Goal: Information Seeking & Learning: Learn about a topic

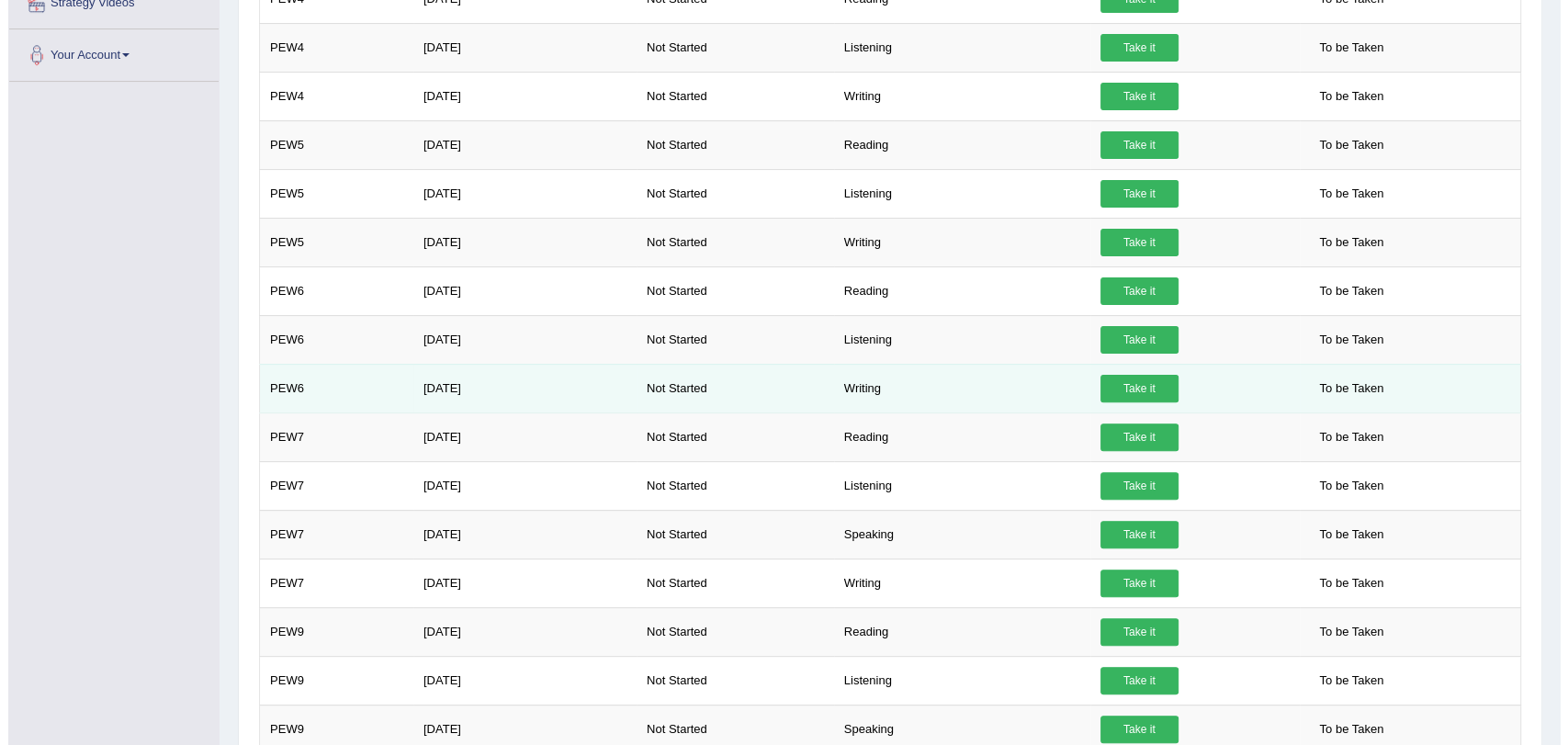
scroll to position [510, 0]
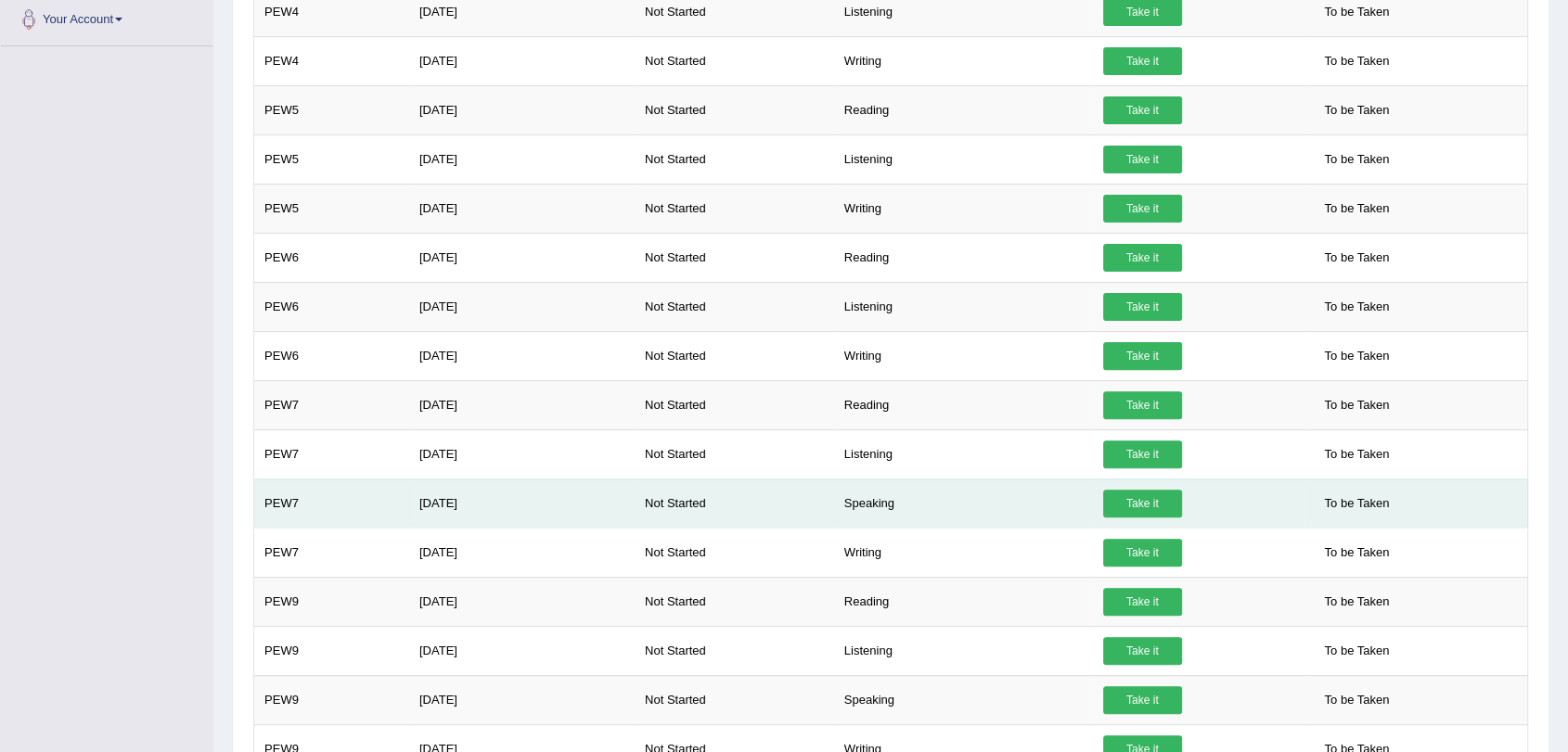
click at [1131, 500] on link "Take it" at bounding box center [1142, 503] width 78 height 28
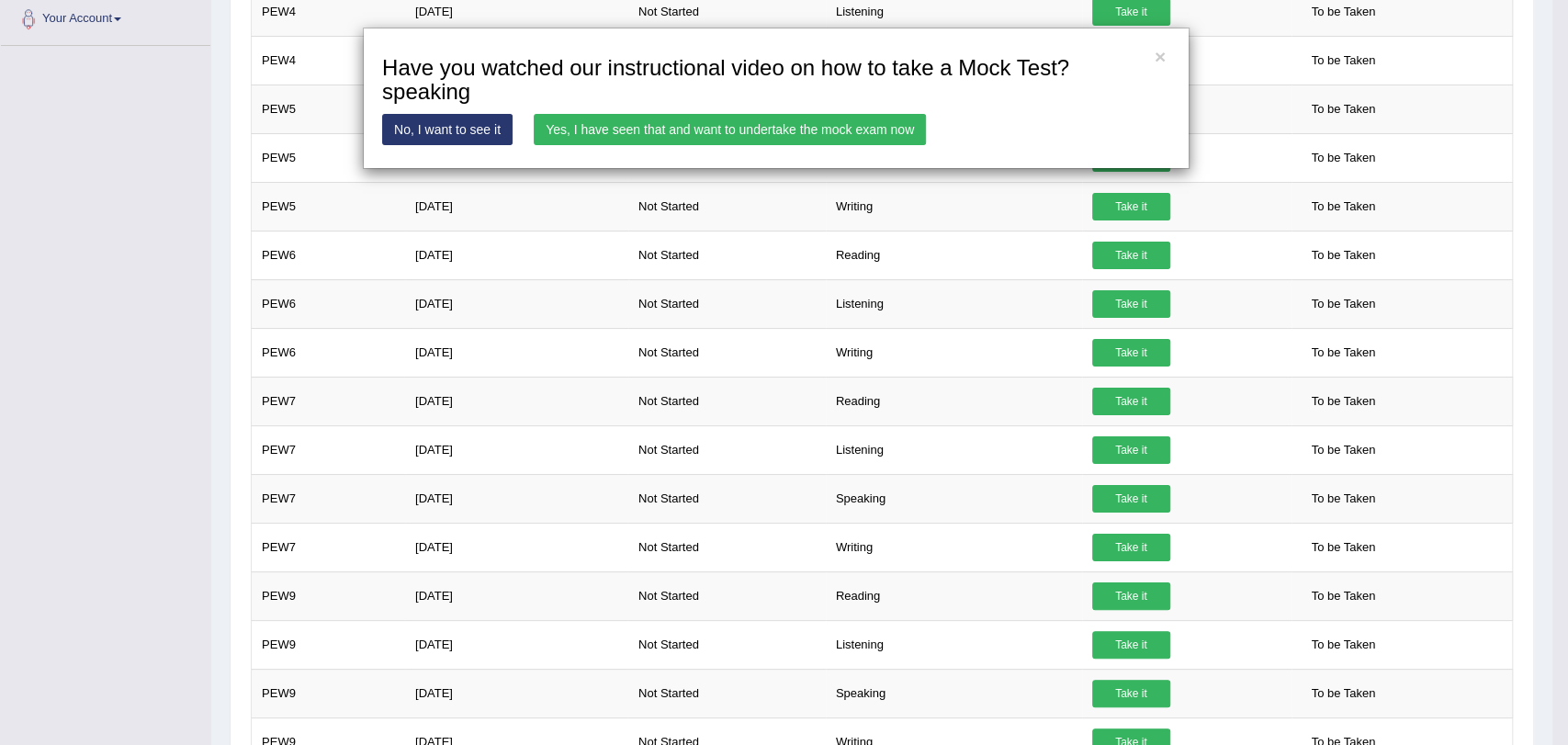
click at [666, 128] on link "Yes, I have seen that and want to undertake the mock exam now" at bounding box center [730, 129] width 392 height 31
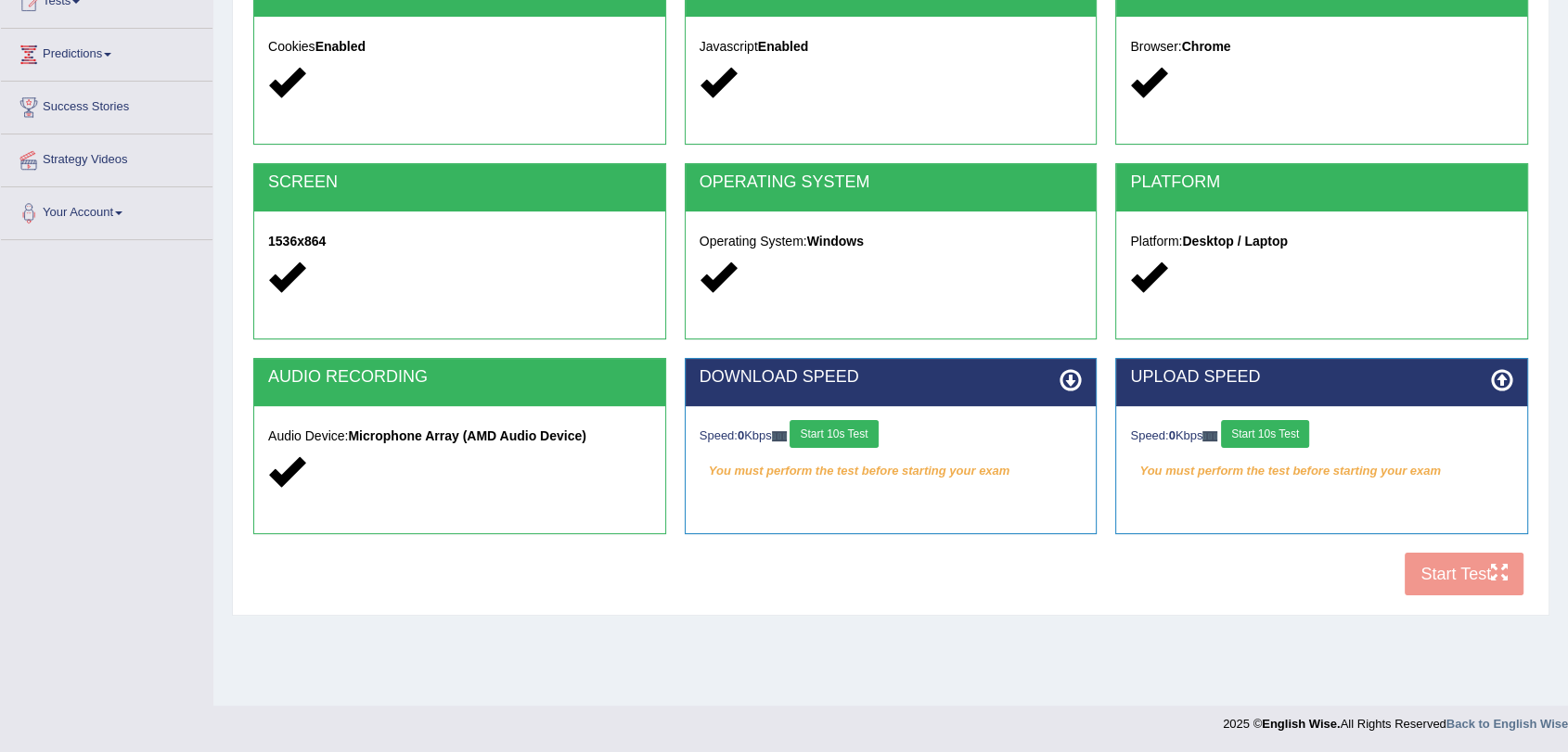
click at [858, 435] on button "Start 10s Test" at bounding box center [834, 433] width 88 height 28
click at [1277, 431] on button "Start 10s Test" at bounding box center [1265, 433] width 88 height 28
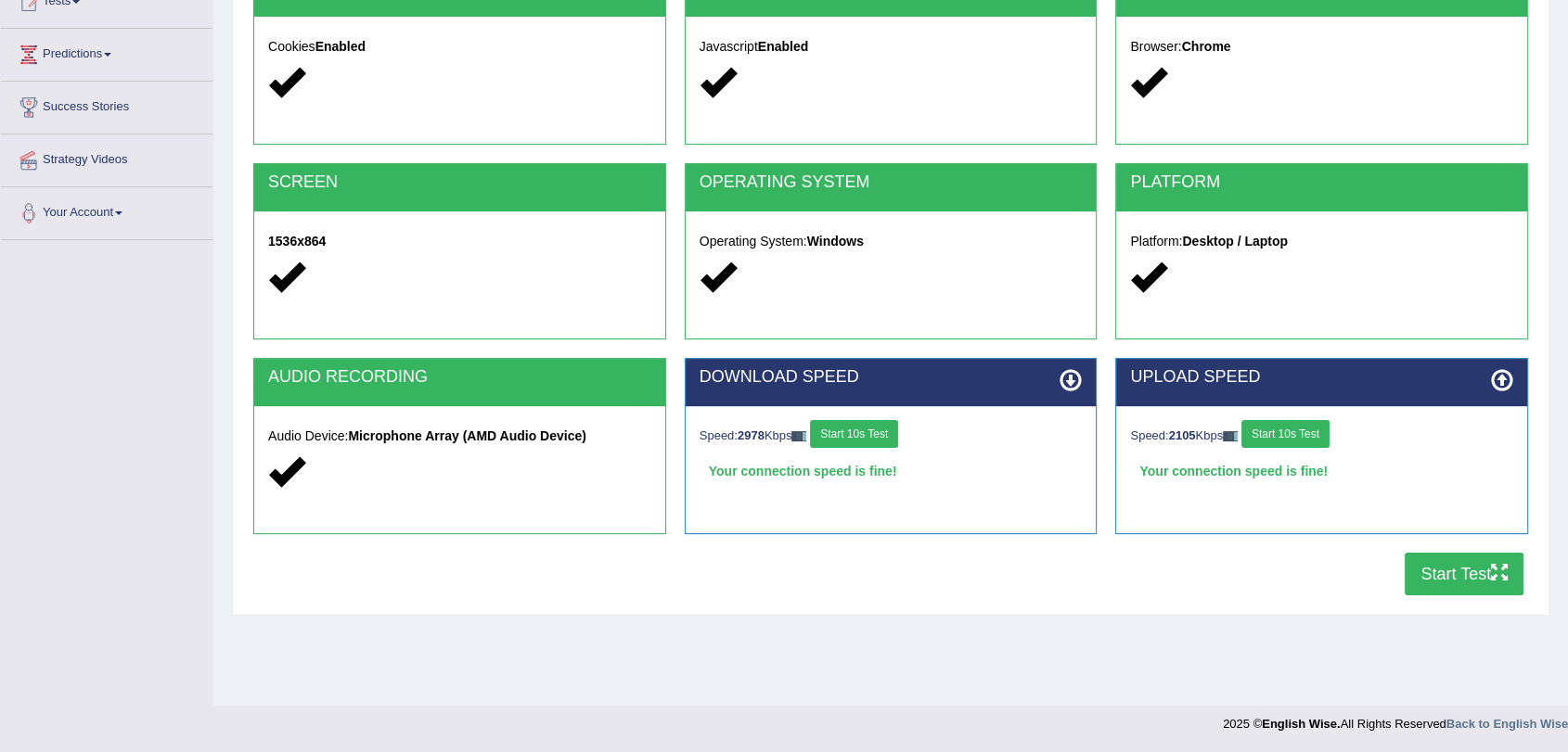
click at [1434, 565] on button "Start Test" at bounding box center [1464, 574] width 119 height 43
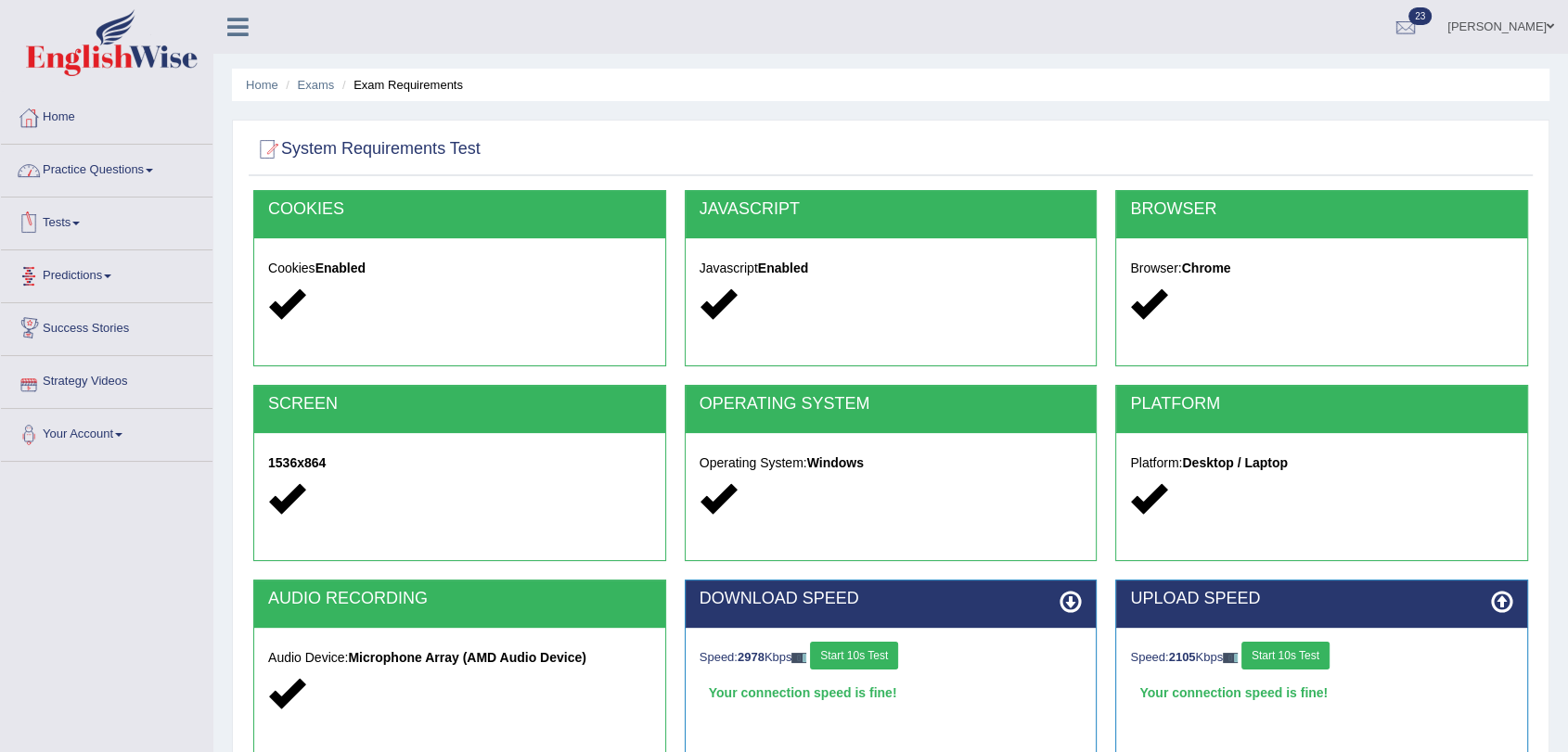
click at [104, 171] on link "Practice Questions" at bounding box center [106, 167] width 212 height 46
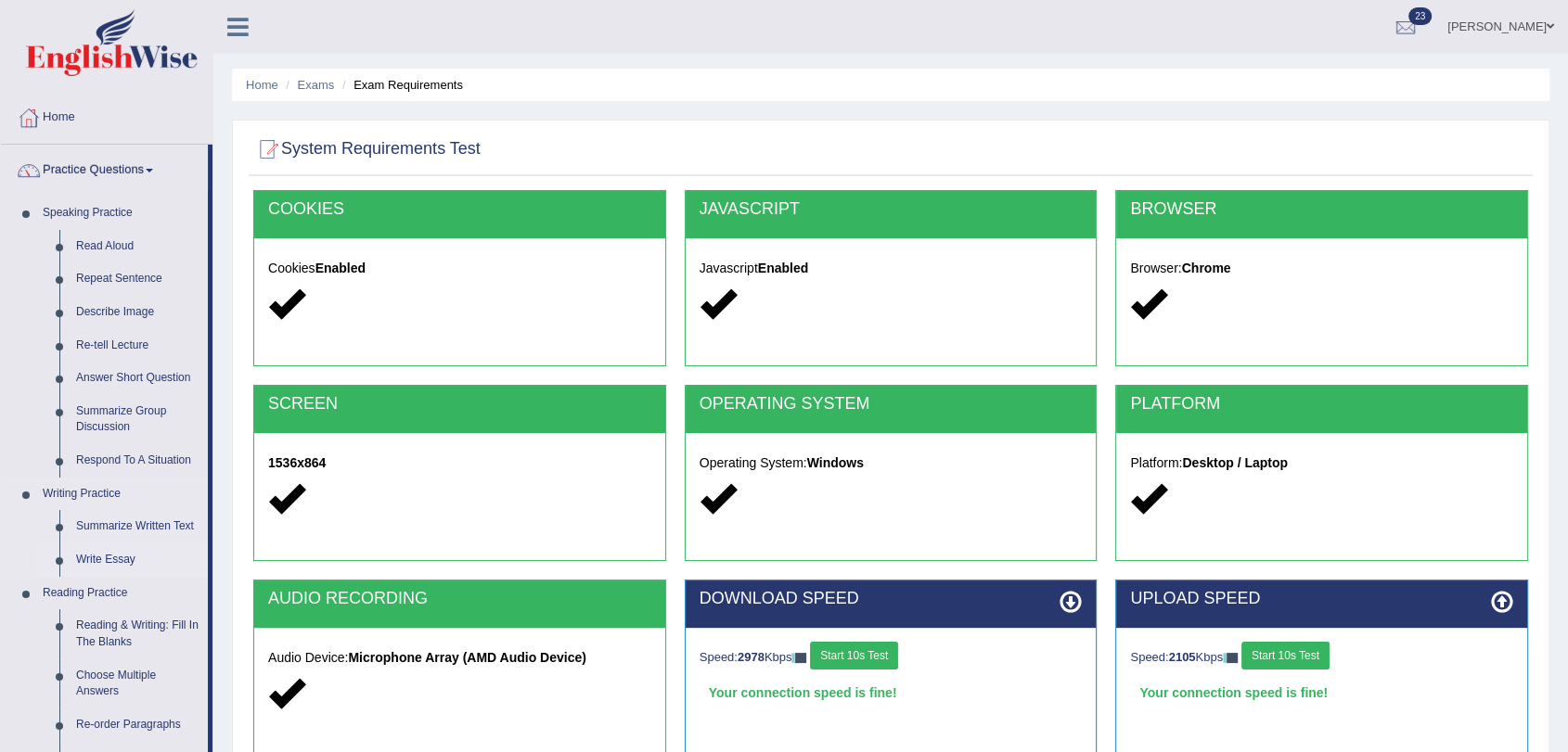
click at [125, 562] on link "Write Essay" at bounding box center [138, 560] width 140 height 33
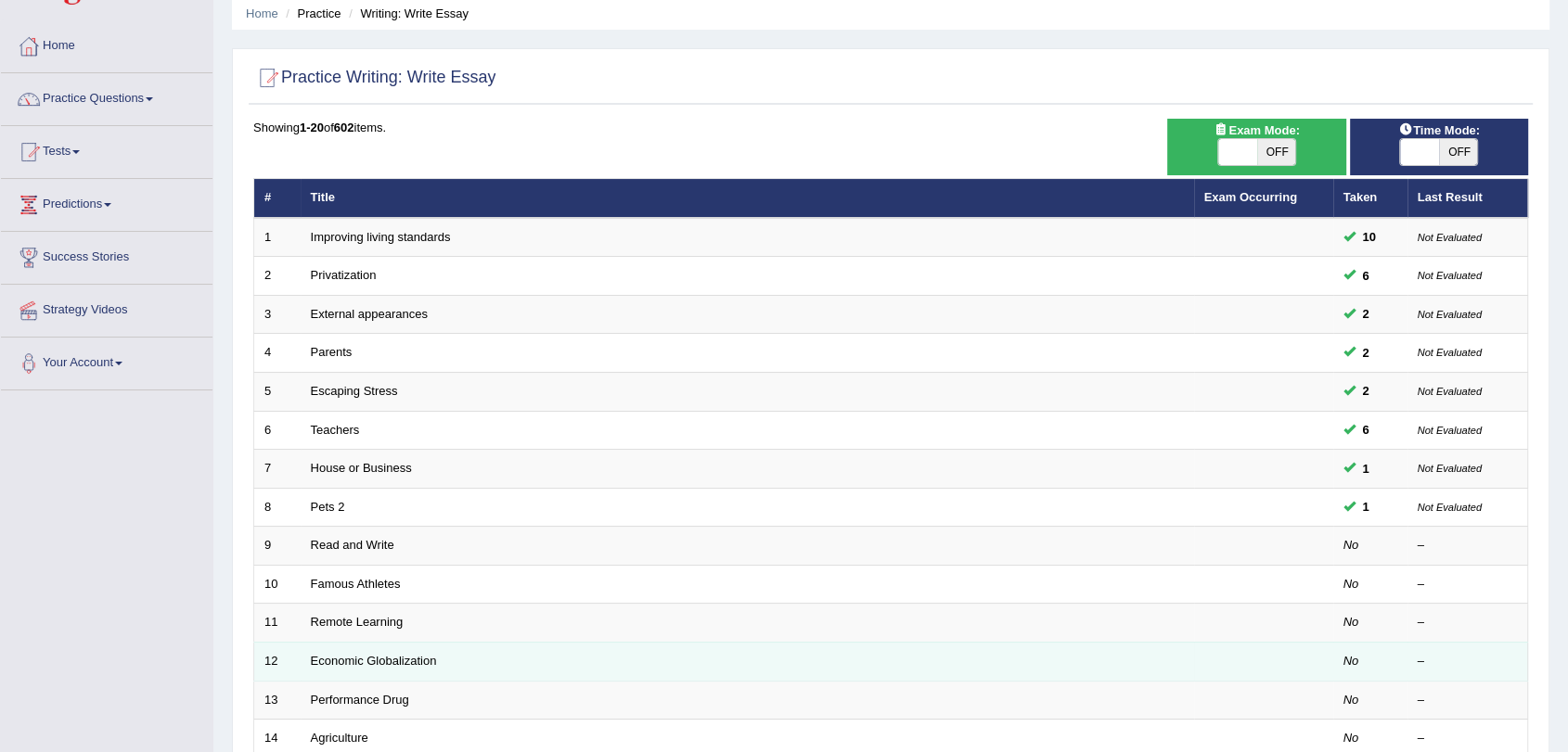
scroll to position [103, 0]
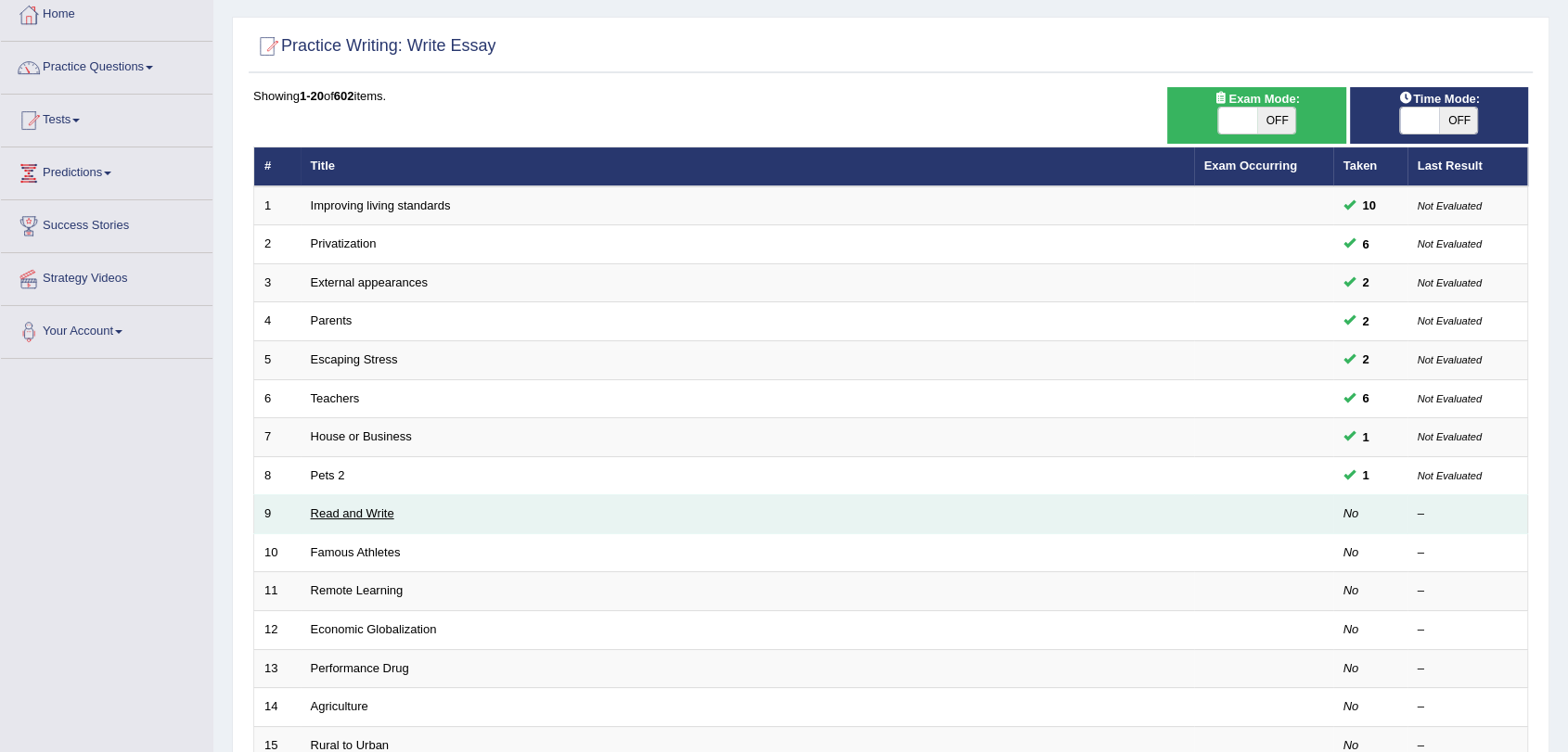
click at [386, 514] on link "Read and Write" at bounding box center [352, 513] width 83 height 14
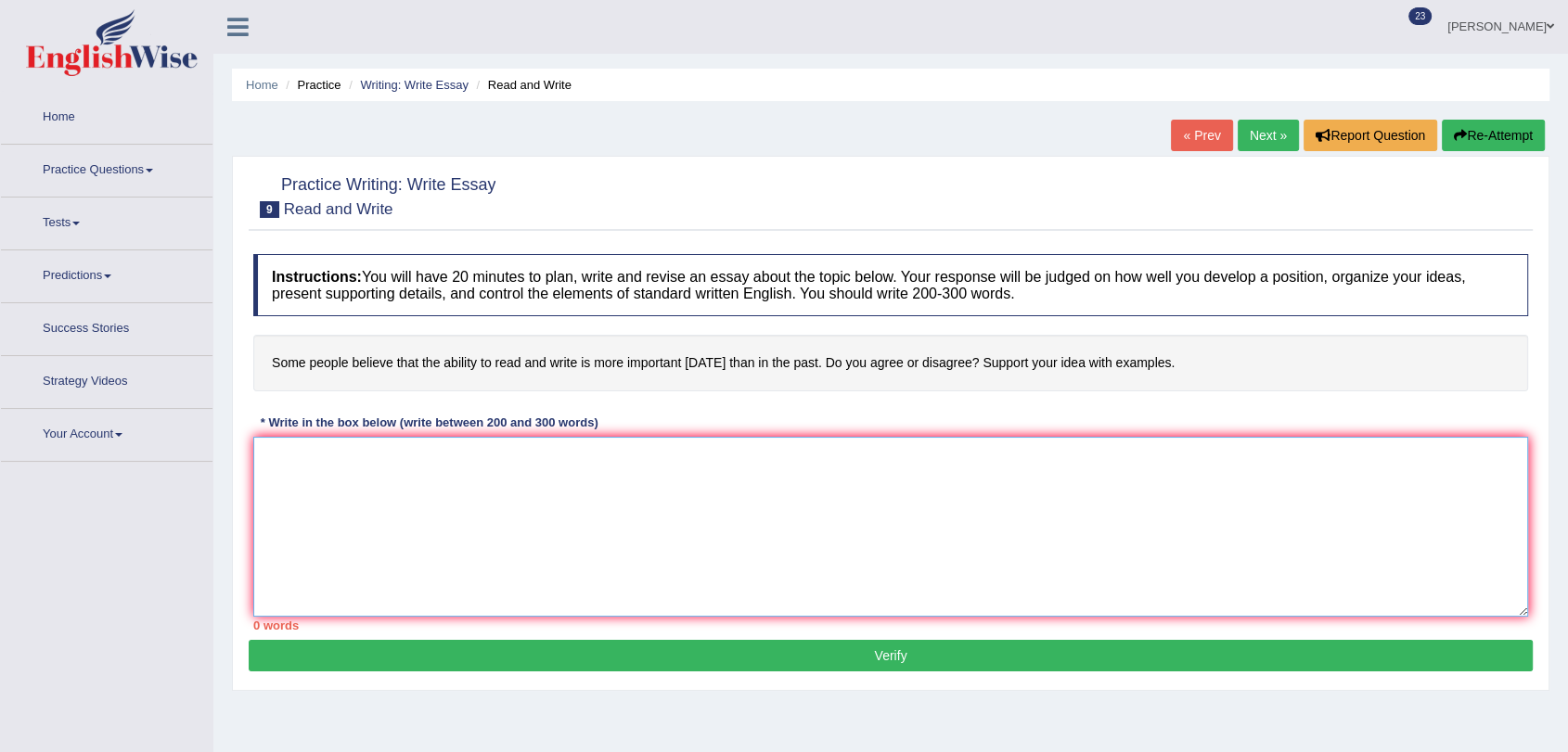
click at [459, 482] on textarea at bounding box center [891, 527] width 1275 height 180
type textarea "[PERSON_NAME]"
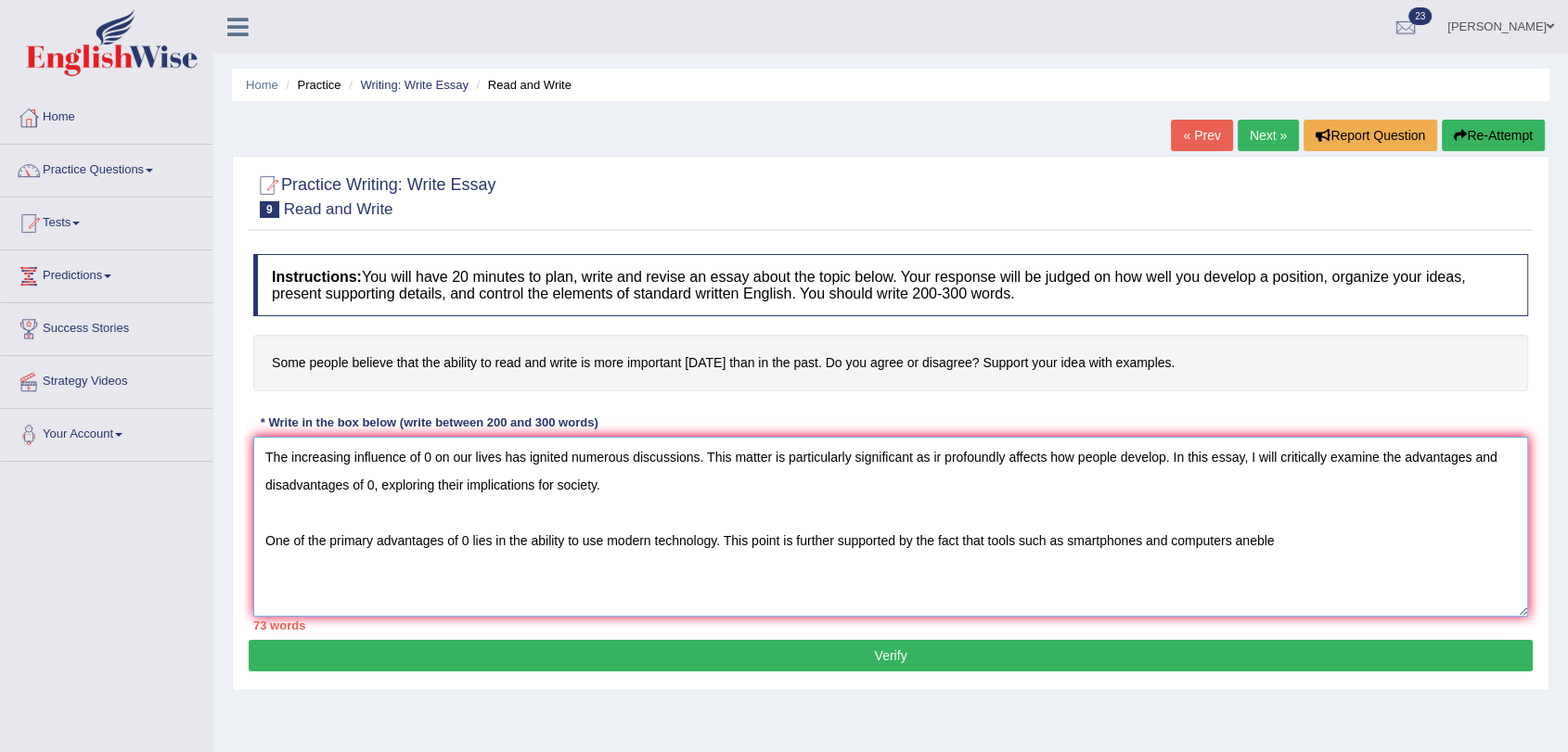
click at [1243, 535] on textarea "The increasing influence of 0 on our lives has ignited numerous discussions. Th…" at bounding box center [891, 527] width 1275 height 180
click at [1243, 541] on textarea "The increasing influence of 0 on our lives has ignited numerous discussions. Th…" at bounding box center [891, 527] width 1275 height 180
click at [1260, 542] on textarea "The increasing influence of 0 on our lives has ignited numerous discussions. Th…" at bounding box center [891, 527] width 1275 height 180
click at [1297, 539] on textarea "The increasing influence of 0 on our lives has ignited numerous discussions. Th…" at bounding box center [891, 527] width 1275 height 180
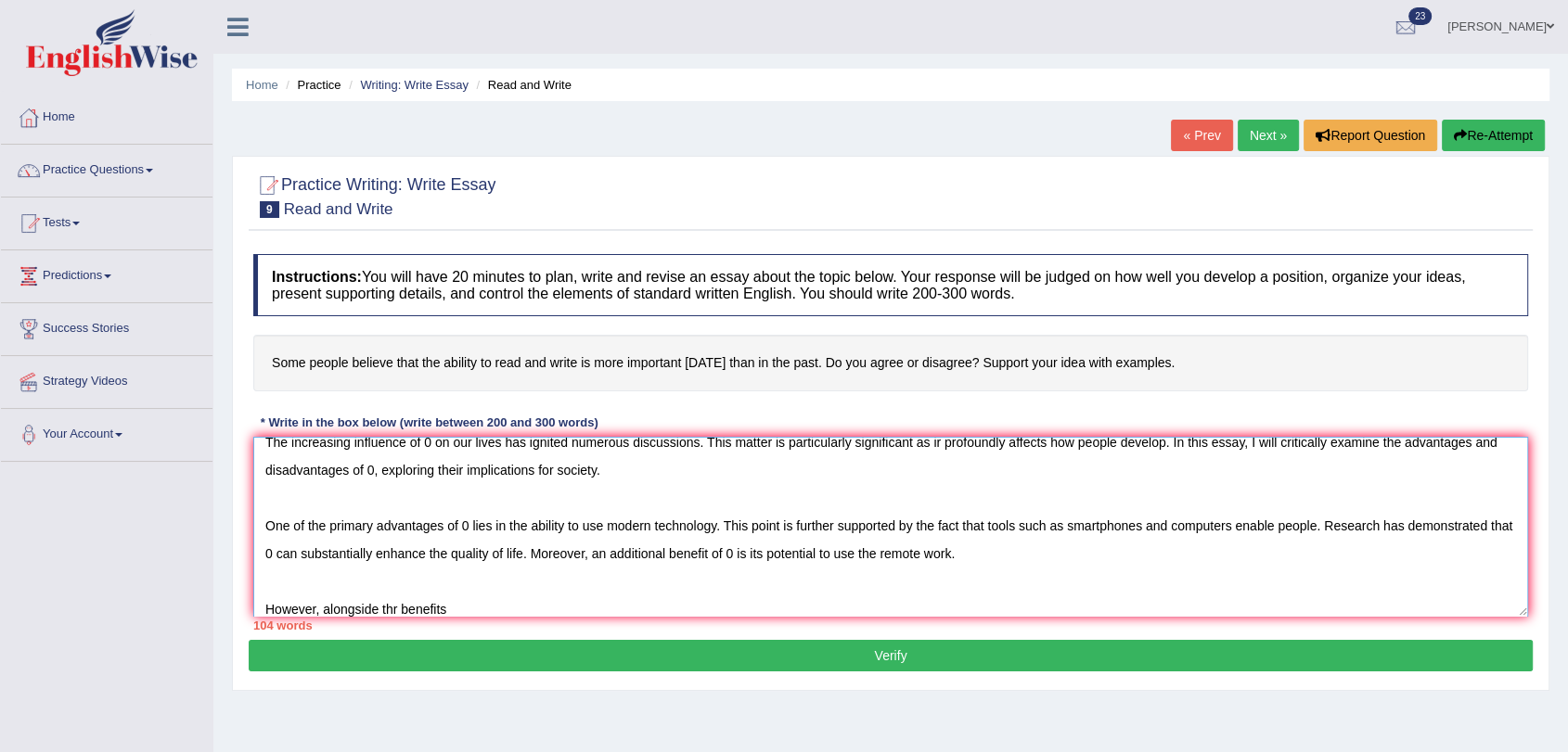
scroll to position [28, 0]
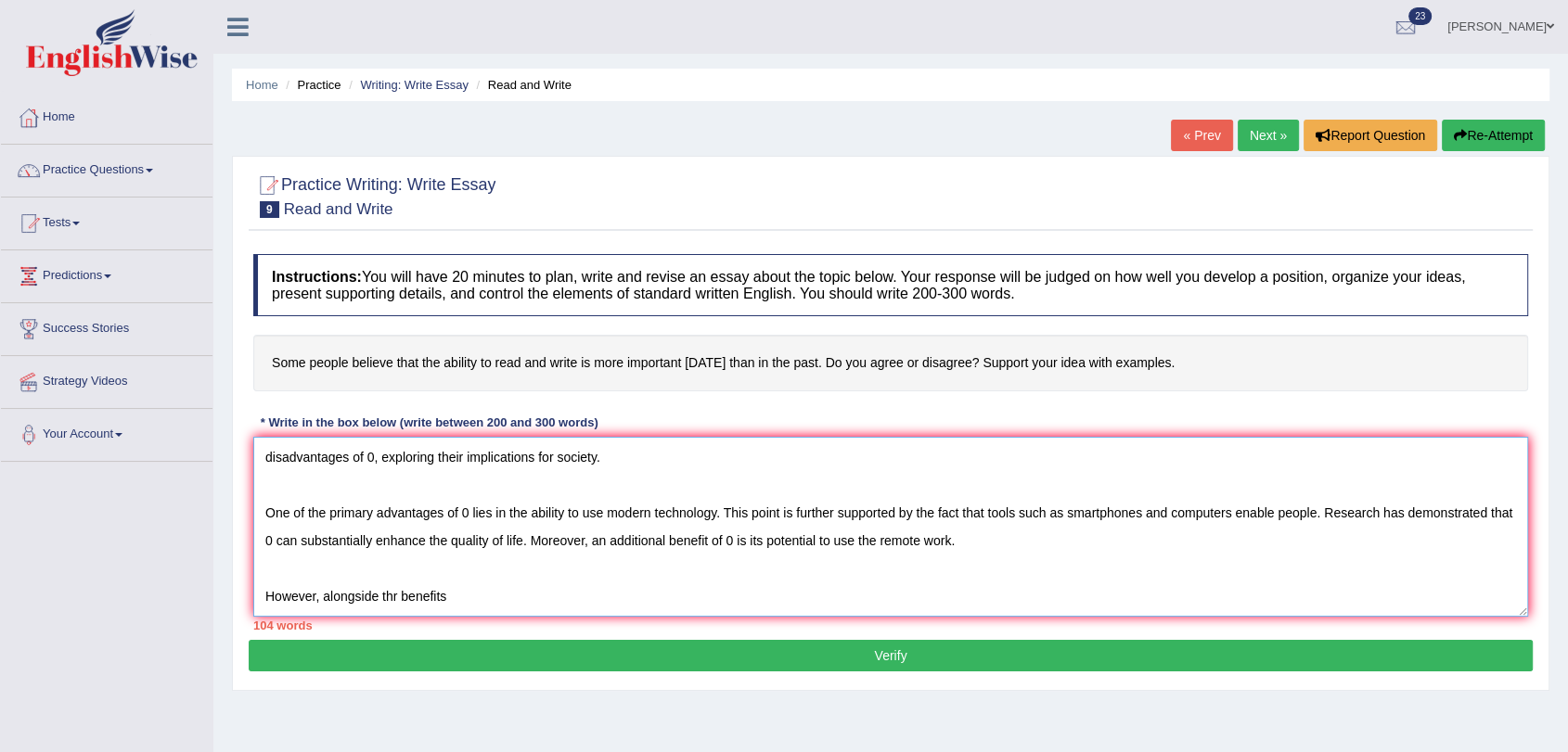
drag, startPoint x: 398, startPoint y: 598, endPoint x: 390, endPoint y: 608, distance: 12.8
click at [390, 608] on textarea "The increasing influence of 0 on our lives has ignited numerous discussions. Th…" at bounding box center [891, 527] width 1275 height 180
click at [454, 591] on textarea "The increasing influence of 0 on our lives has ignited numerous discussions. Th…" at bounding box center [891, 527] width 1275 height 180
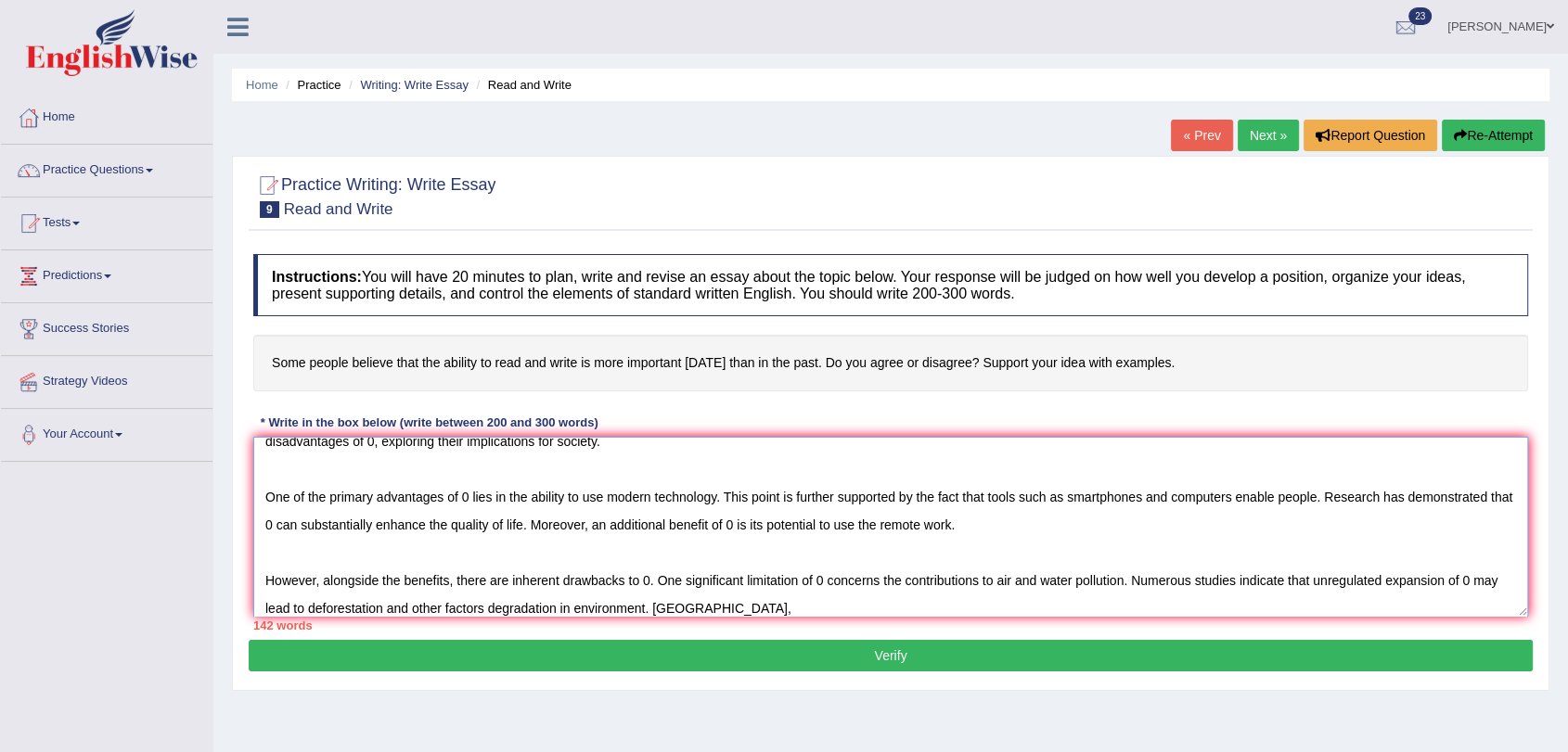
click at [685, 607] on textarea "The increasing influence of 0 on our lives has ignited numerous discussions. Th…" at bounding box center [891, 527] width 1275 height 180
click at [764, 605] on textarea "The increasing influence of 0 on our lives has ignited numerous discussions. Th…" at bounding box center [891, 527] width 1275 height 180
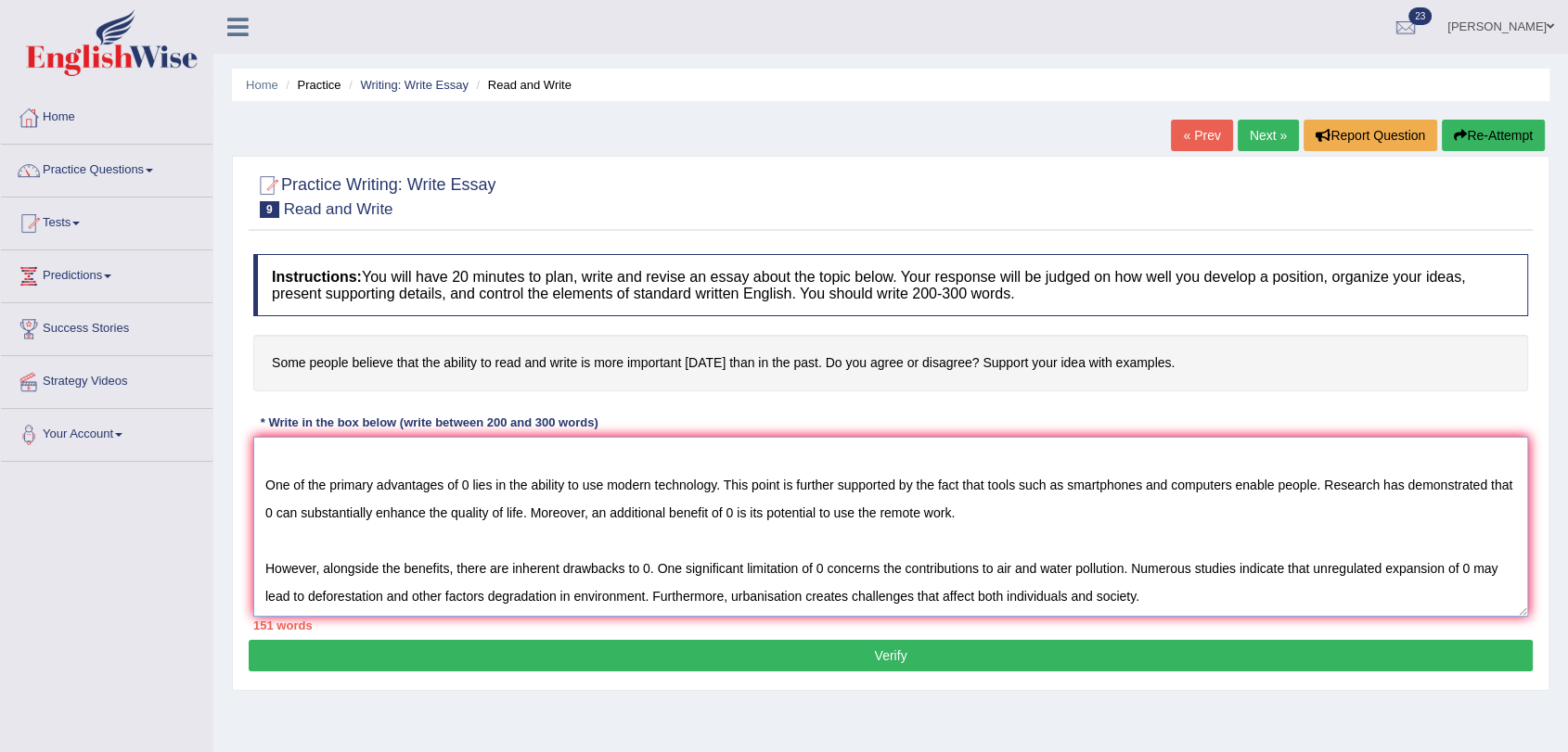
scroll to position [100, 0]
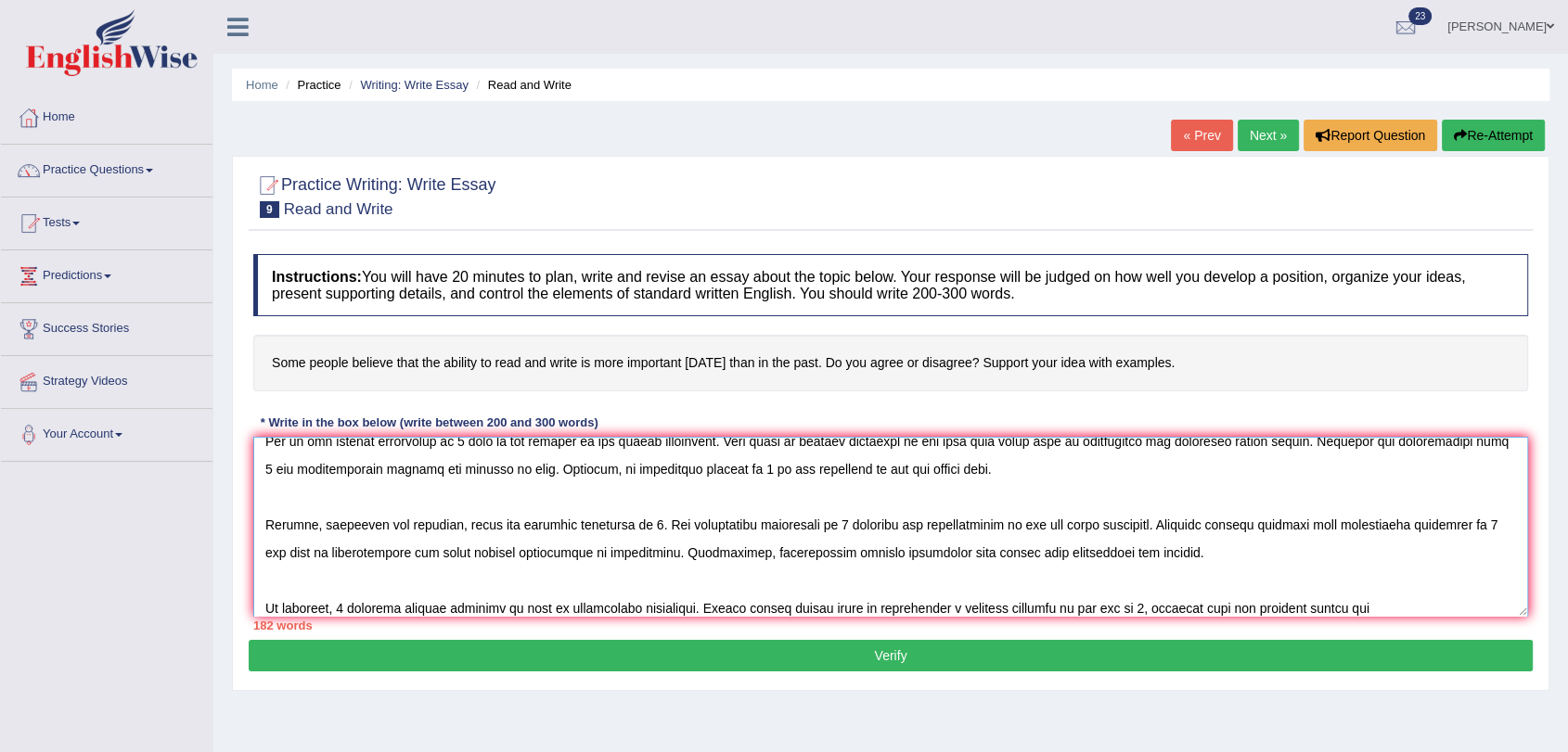
click at [1339, 609] on textarea at bounding box center [891, 527] width 1275 height 180
click at [1385, 601] on textarea at bounding box center [891, 527] width 1275 height 180
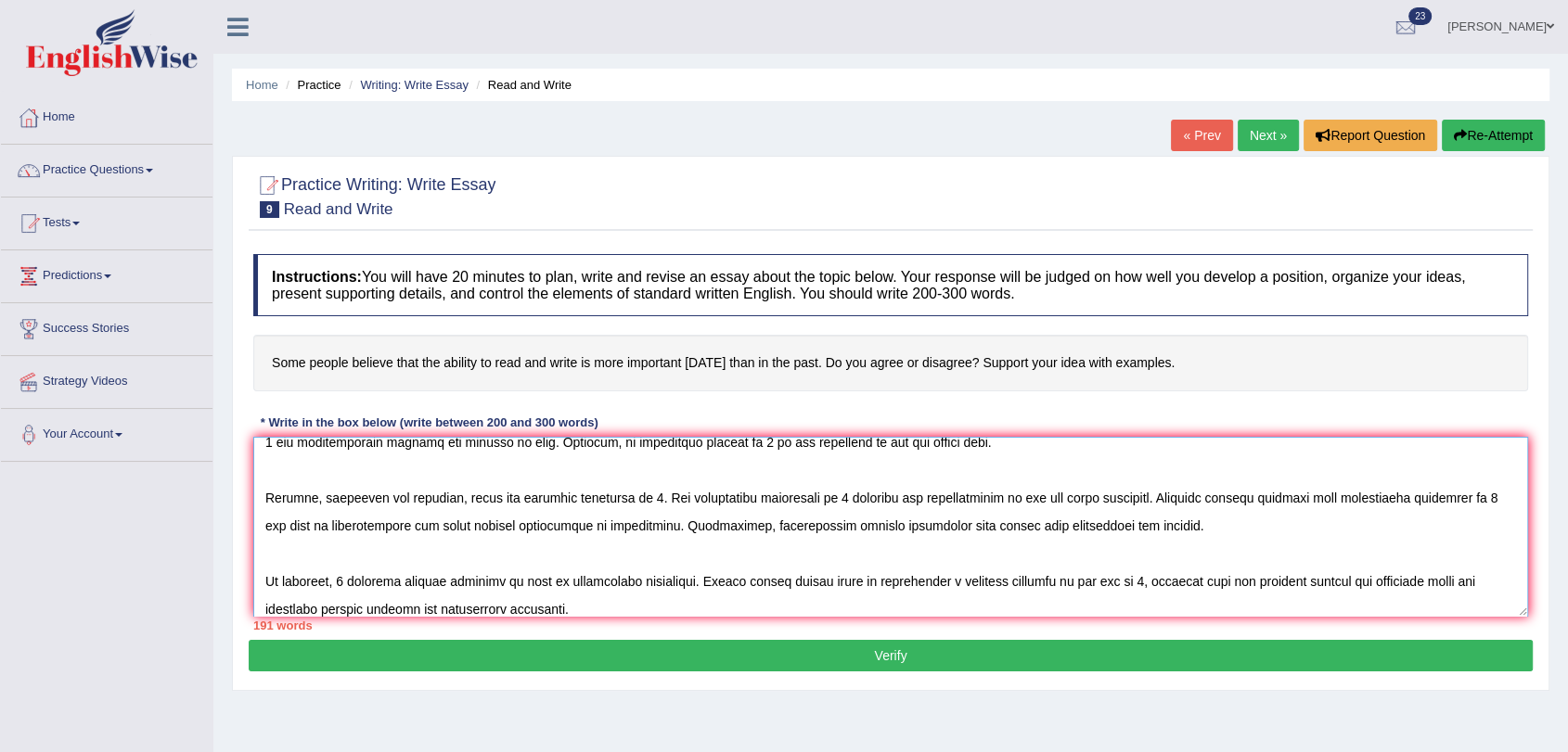
type textarea "The increasing influence of 0 on our lives has ignited numerous discussions. Th…"
click at [973, 645] on button "Verify" at bounding box center [890, 655] width 1284 height 32
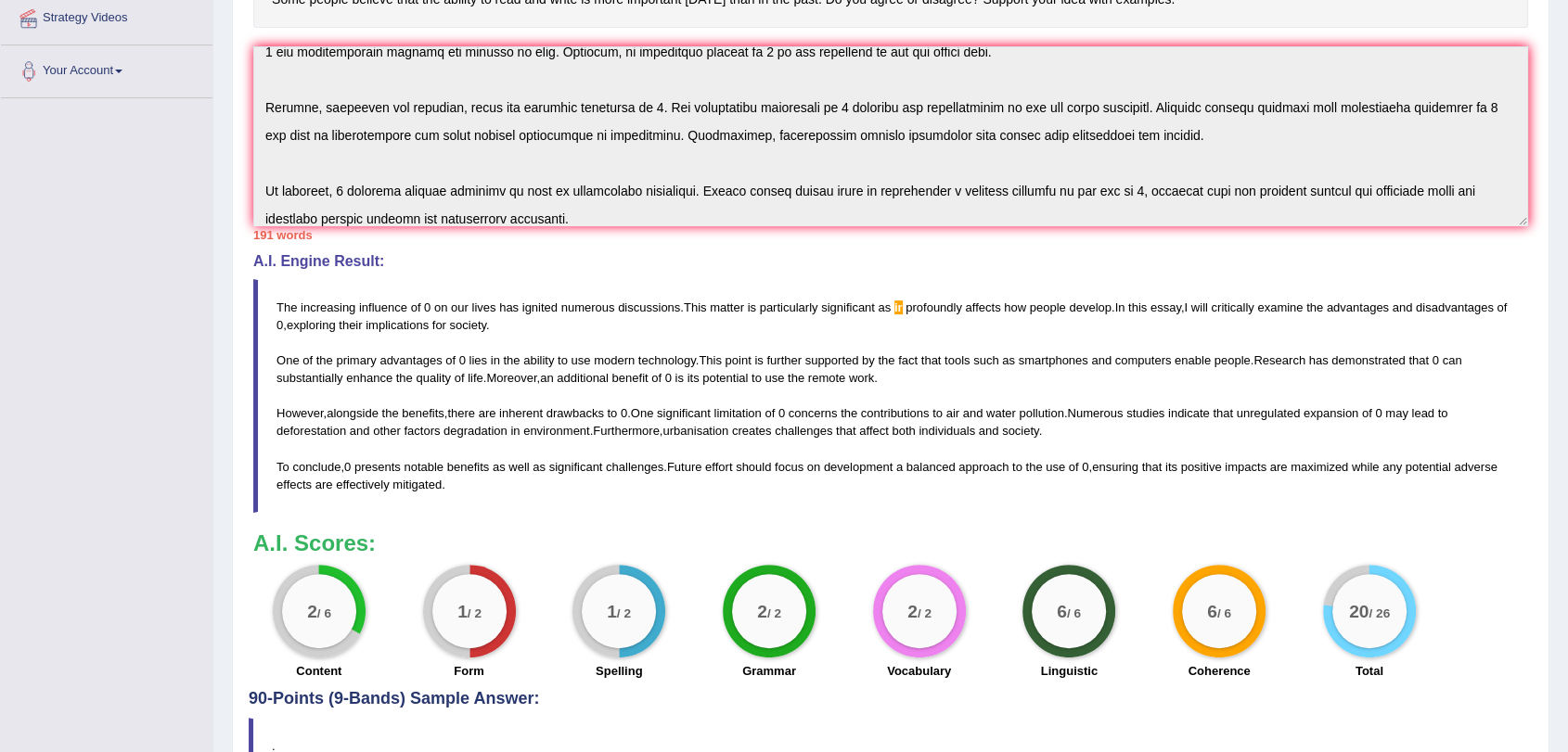
scroll to position [411, 0]
